Goal: Communication & Community: Answer question/provide support

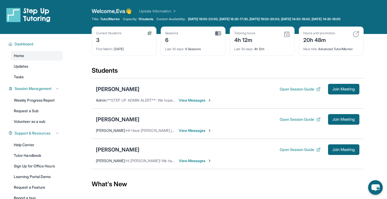
click at [108, 92] on div "[PERSON_NAME]" at bounding box center [118, 89] width 44 height 7
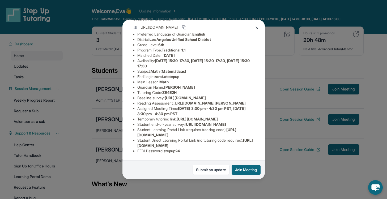
scroll to position [96, 0]
click at [255, 28] on img at bounding box center [257, 28] width 4 height 4
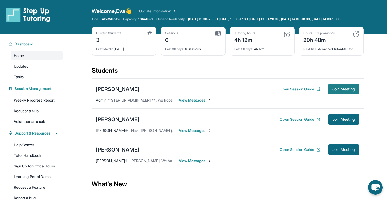
click at [338, 91] on span "Join Meeting" at bounding box center [344, 89] width 23 height 3
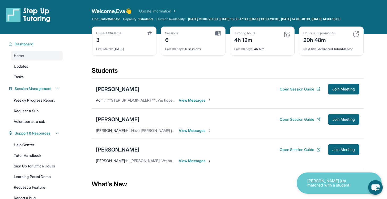
click at [105, 93] on div "[PERSON_NAME]" at bounding box center [118, 89] width 44 height 7
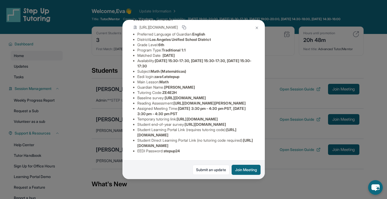
click at [257, 23] on button at bounding box center [257, 28] width 11 height 11
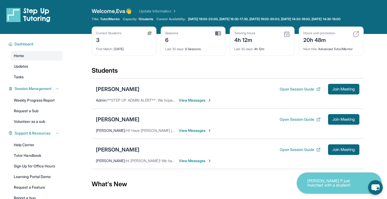
click at [189, 103] on span "View Messages" at bounding box center [195, 100] width 33 height 5
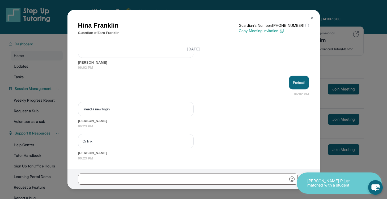
scroll to position [1075, 0]
click at [310, 19] on button at bounding box center [312, 18] width 11 height 11
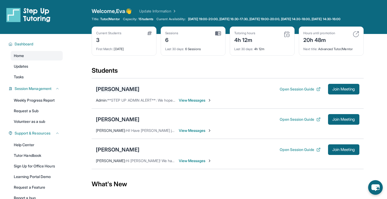
click at [105, 93] on div "[PERSON_NAME]" at bounding box center [118, 89] width 44 height 7
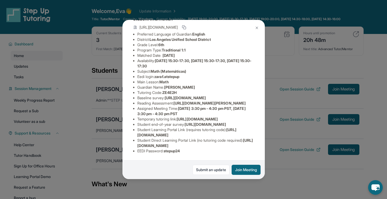
scroll to position [96, 0]
drag, startPoint x: 138, startPoint y: 147, endPoint x: 246, endPoint y: 147, distance: 108.2
click at [246, 147] on li "Student Direct Learning Portal Link (no tutoring code required) : [URL][DOMAIN_…" at bounding box center [195, 143] width 117 height 11
copy span "[URL][DOMAIN_NAME]"
click at [256, 29] on img at bounding box center [257, 28] width 4 height 4
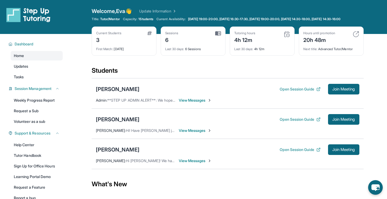
click at [185, 95] on div "[PERSON_NAME] Open Session Guide Join Meeting" at bounding box center [228, 89] width 264 height 11
click at [189, 103] on span "View Messages" at bounding box center [195, 100] width 33 height 5
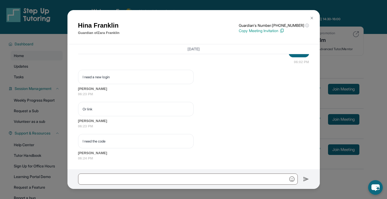
scroll to position [1108, 0]
click at [315, 17] on button at bounding box center [312, 18] width 11 height 11
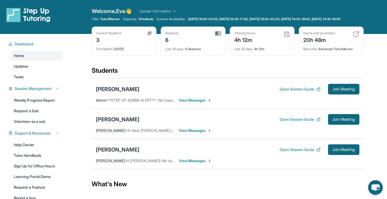
click at [126, 93] on div "[PERSON_NAME]" at bounding box center [118, 89] width 44 height 7
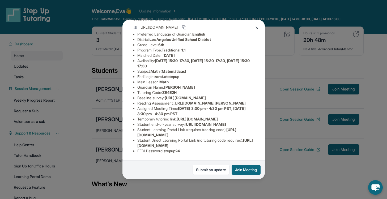
scroll to position [58, 0]
drag, startPoint x: 165, startPoint y: 73, endPoint x: 179, endPoint y: 73, distance: 13.8
click at [177, 90] on span "ZE4E2H" at bounding box center [169, 92] width 14 height 5
copy span "ZE4E2H"
click at [254, 26] on button at bounding box center [257, 28] width 11 height 11
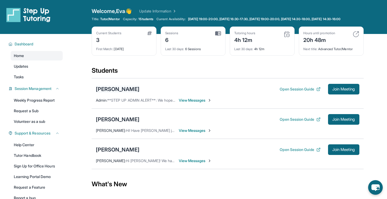
click at [124, 93] on div "[PERSON_NAME]" at bounding box center [118, 89] width 44 height 7
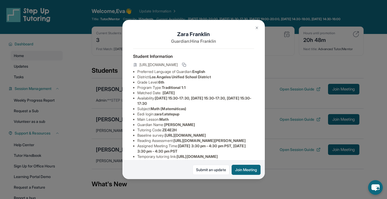
click at [258, 26] on img at bounding box center [257, 28] width 4 height 4
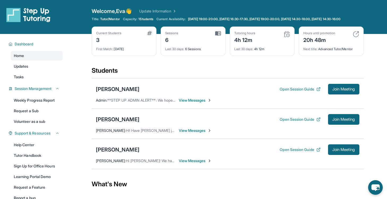
click at [188, 103] on span "View Messages" at bounding box center [195, 100] width 33 height 5
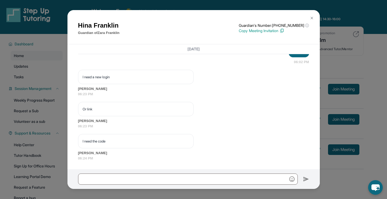
scroll to position [1108, 0]
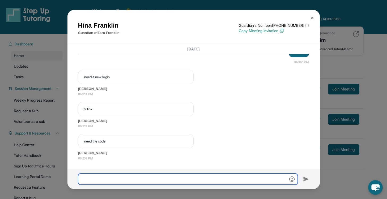
click at [183, 181] on input "text" at bounding box center [188, 179] width 220 height 11
paste input "******"
type input "******"
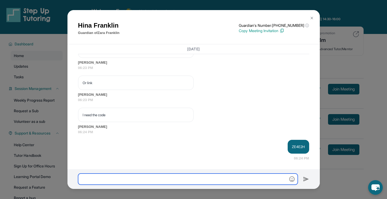
scroll to position [1134, 0]
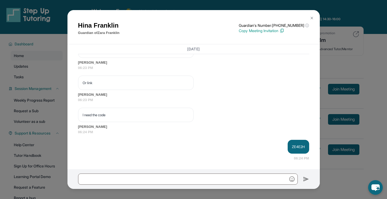
click at [311, 17] on img at bounding box center [312, 18] width 4 height 4
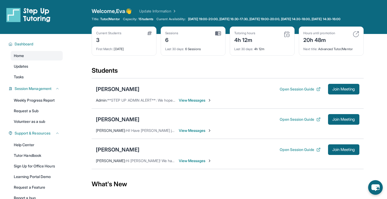
click at [202, 103] on span "View Messages" at bounding box center [195, 100] width 33 height 5
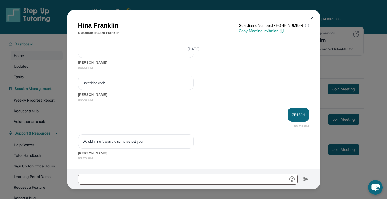
scroll to position [1166, 0]
